Goal: Task Accomplishment & Management: Manage account settings

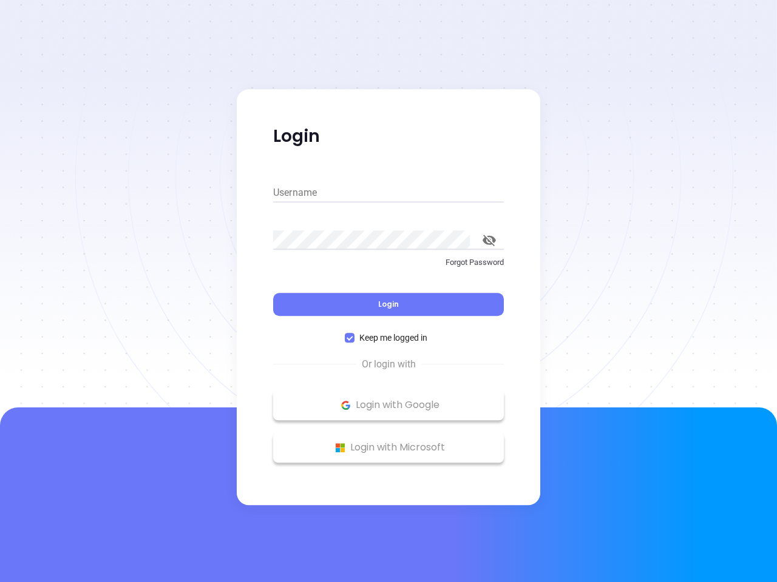
click at [388, 291] on div "Login" at bounding box center [388, 297] width 231 height 38
click at [388, 193] on input "Username" at bounding box center [388, 192] width 231 height 19
click at [489, 240] on icon "toggle password visibility" at bounding box center [488, 241] width 13 height 12
click at [388, 305] on span "Login" at bounding box center [388, 304] width 21 height 10
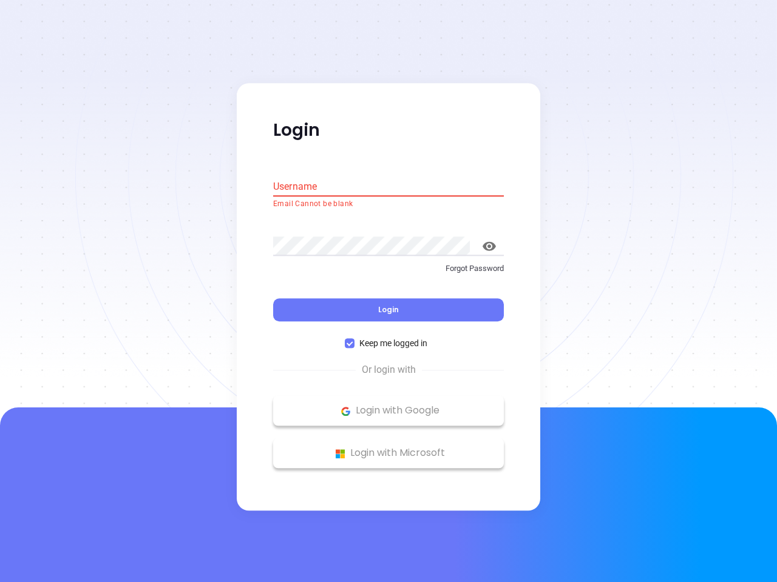
click at [388, 338] on span "Keep me logged in" at bounding box center [393, 343] width 78 height 13
click at [354, 339] on input "Keep me logged in" at bounding box center [350, 344] width 10 height 10
checkbox input "false"
click at [388, 405] on p "Login with Google" at bounding box center [388, 411] width 218 height 18
click at [388, 448] on p "Login with Microsoft" at bounding box center [388, 454] width 218 height 18
